Goal: Task Accomplishment & Management: Manage account settings

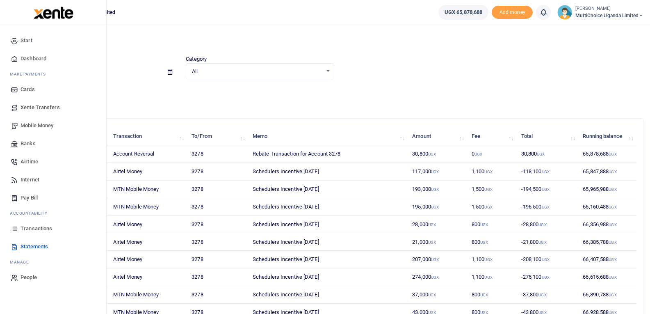
click at [21, 229] on span "Transactions" at bounding box center [37, 228] width 32 height 8
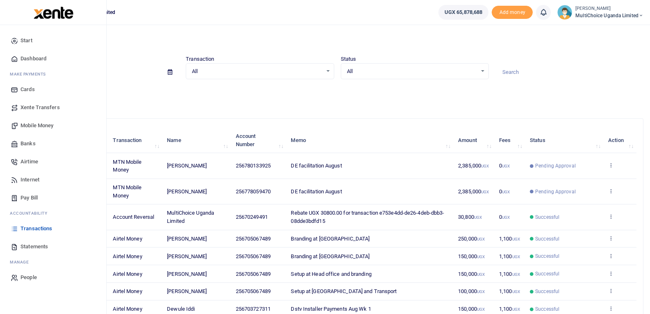
click at [20, 58] on link "Dashboard" at bounding box center [53, 59] width 93 height 18
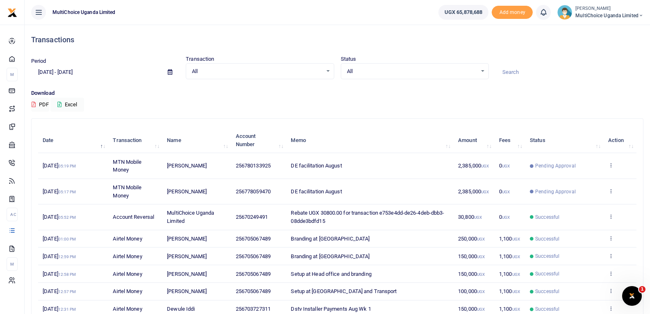
click at [641, 14] on icon at bounding box center [641, 16] width 5 height 6
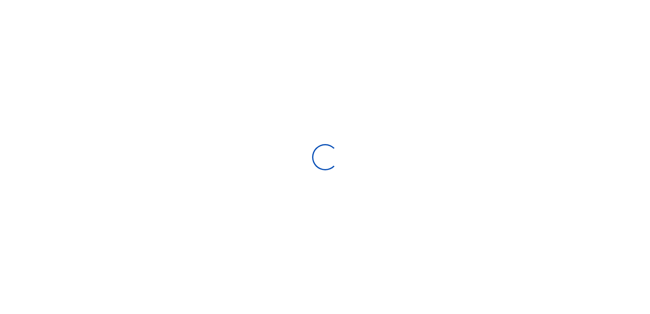
scroll to position [122, 128]
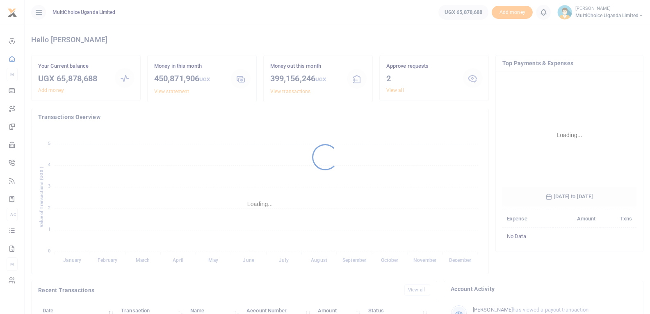
click at [622, 16] on div at bounding box center [325, 157] width 650 height 314
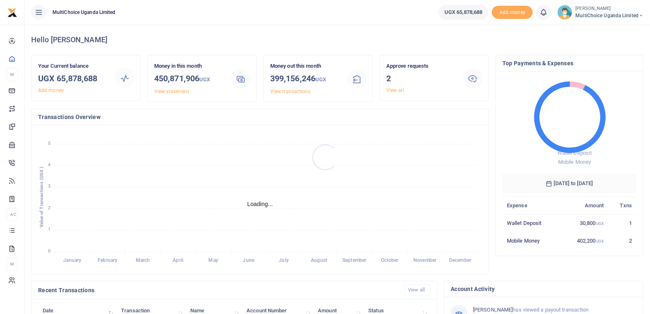
scroll to position [7, 7]
click at [641, 16] on icon at bounding box center [641, 16] width 5 height 6
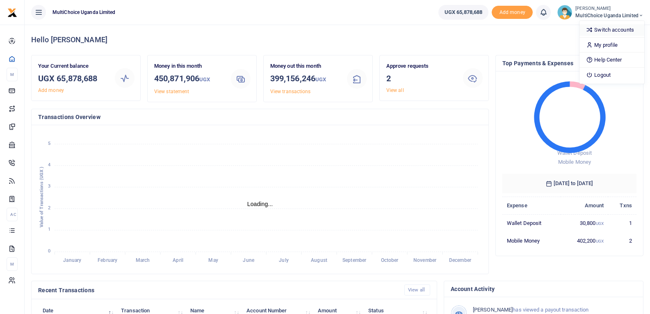
click at [620, 27] on link "Switch accounts" at bounding box center [612, 29] width 65 height 11
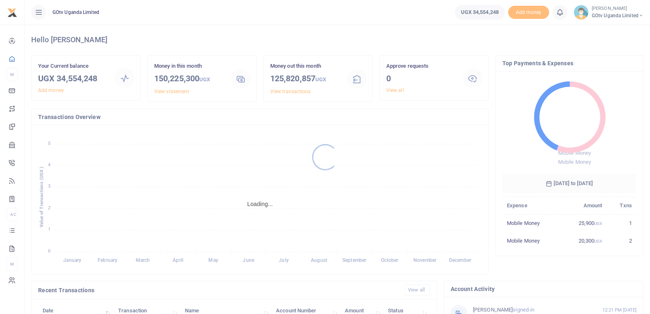
scroll to position [7, 7]
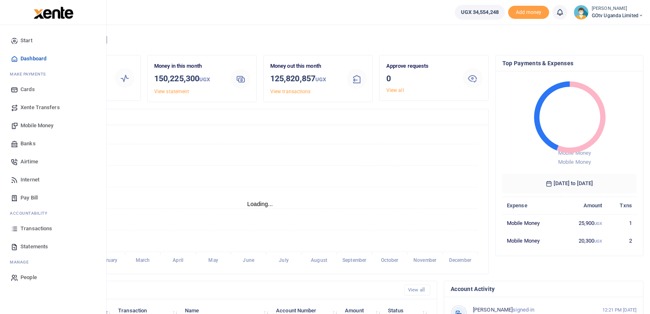
click at [29, 60] on span "Dashboard" at bounding box center [34, 59] width 26 height 8
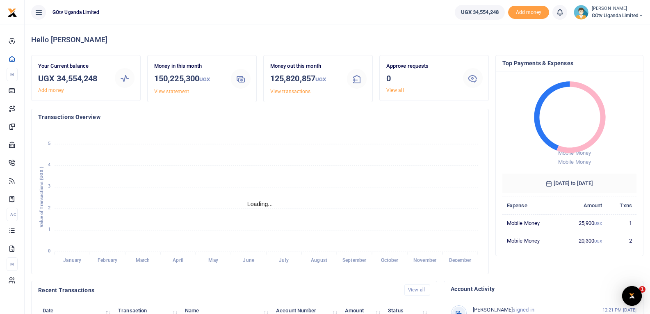
scroll to position [0, 0]
